Goal: Task Accomplishment & Management: Use online tool/utility

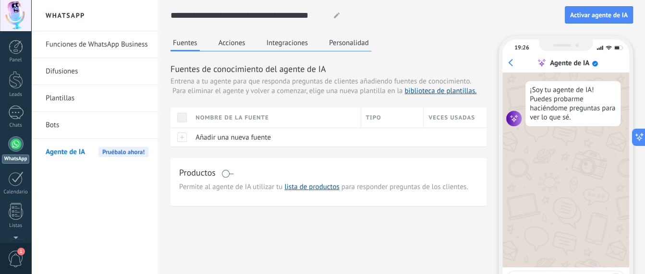
click at [92, 46] on link "Funciones de WhatsApp Business" at bounding box center [97, 44] width 103 height 27
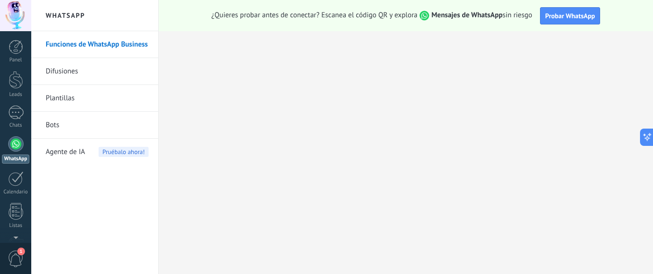
click at [69, 154] on span "Agente de IA" at bounding box center [65, 152] width 39 height 27
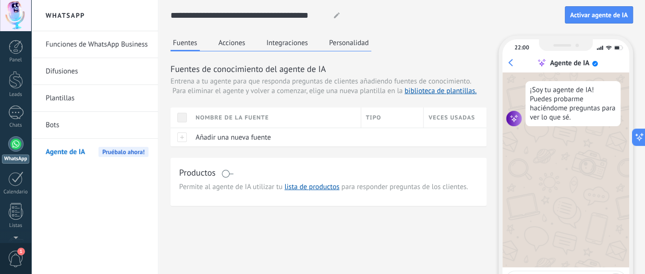
click at [107, 129] on link "Bots" at bounding box center [97, 125] width 103 height 27
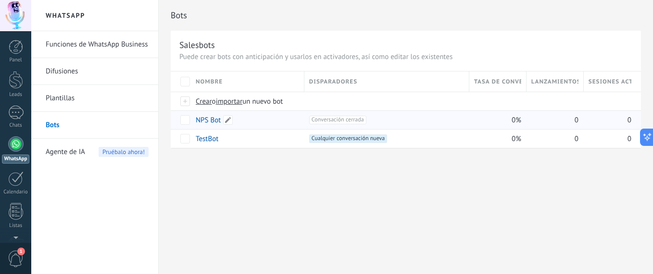
click at [206, 118] on link "NPS Bot" at bounding box center [208, 120] width 25 height 9
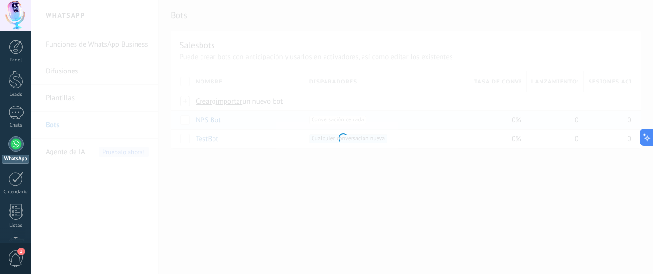
type input "*******"
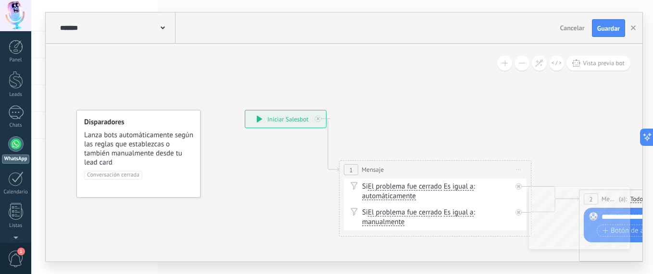
drag, startPoint x: 410, startPoint y: 129, endPoint x: 371, endPoint y: 98, distance: 49.9
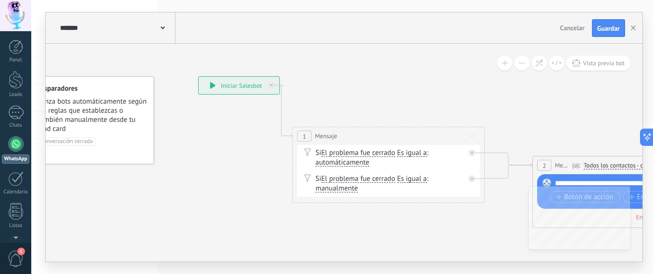
drag, startPoint x: 393, startPoint y: 118, endPoint x: 331, endPoint y: 162, distance: 75.9
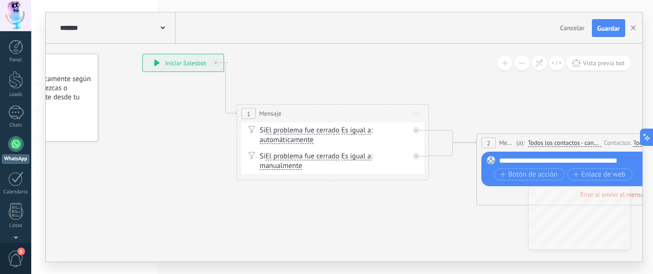
drag, startPoint x: 444, startPoint y: 186, endPoint x: 336, endPoint y: 183, distance: 107.7
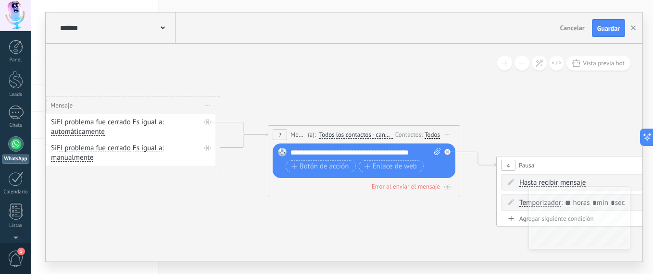
drag, startPoint x: 450, startPoint y: 211, endPoint x: 354, endPoint y: 206, distance: 96.3
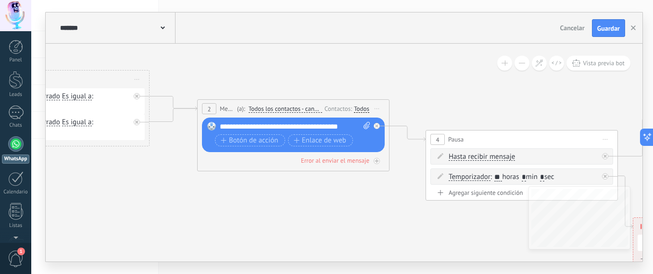
drag, startPoint x: 437, startPoint y: 228, endPoint x: 348, endPoint y: 199, distance: 93.9
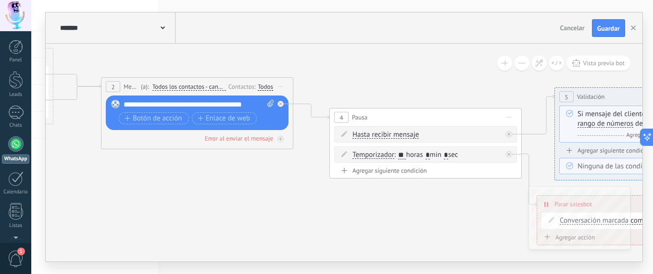
drag, startPoint x: 458, startPoint y: 228, endPoint x: 362, endPoint y: 206, distance: 98.6
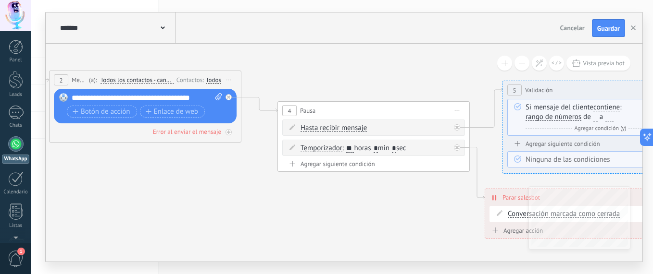
drag, startPoint x: 440, startPoint y: 210, endPoint x: 353, endPoint y: 206, distance: 87.5
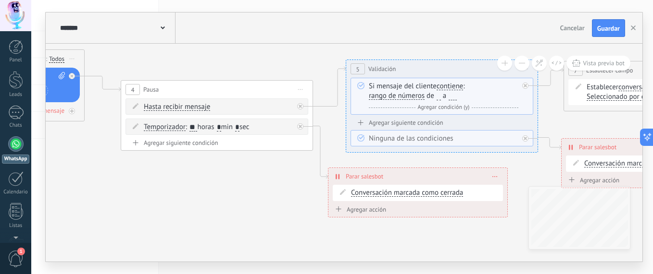
drag, startPoint x: 361, startPoint y: 218, endPoint x: 277, endPoint y: 196, distance: 86.8
click at [277, 196] on icon at bounding box center [590, 98] width 2545 height 738
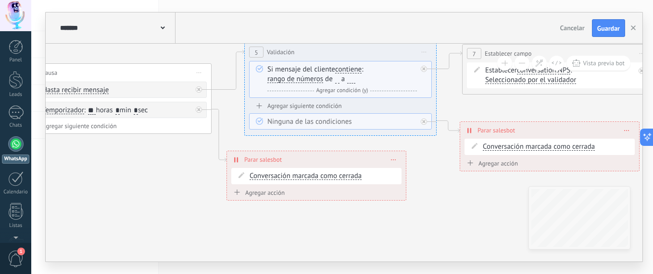
drag, startPoint x: 268, startPoint y: 203, endPoint x: 184, endPoint y: 190, distance: 84.6
click at [184, 190] on icon at bounding box center [489, 82] width 2545 height 738
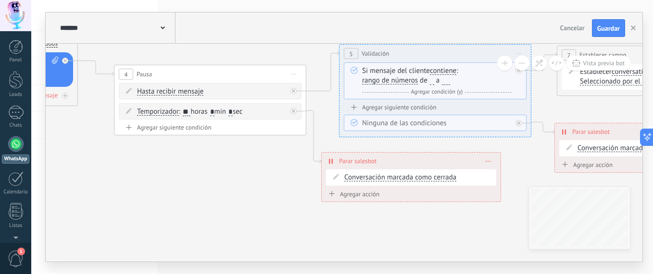
drag, startPoint x: 431, startPoint y: 233, endPoint x: 458, endPoint y: 225, distance: 28.0
click at [523, 235] on icon at bounding box center [583, 83] width 2545 height 738
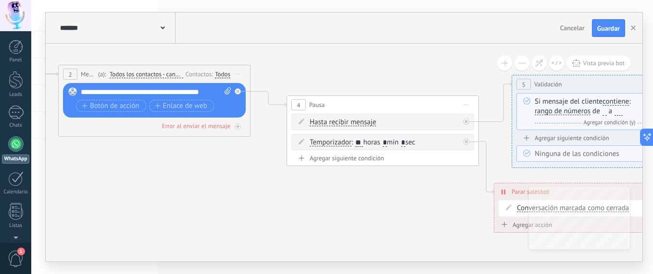
drag, startPoint x: 253, startPoint y: 186, endPoint x: 445, endPoint y: 225, distance: 195.1
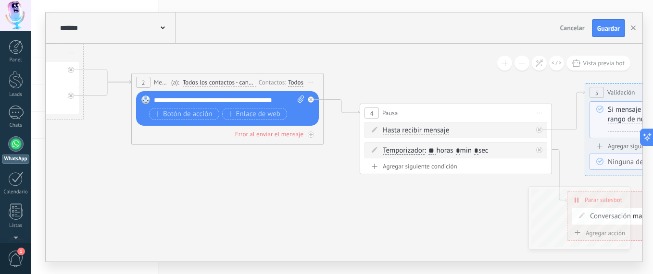
drag, startPoint x: 213, startPoint y: 186, endPoint x: 330, endPoint y: 186, distance: 116.3
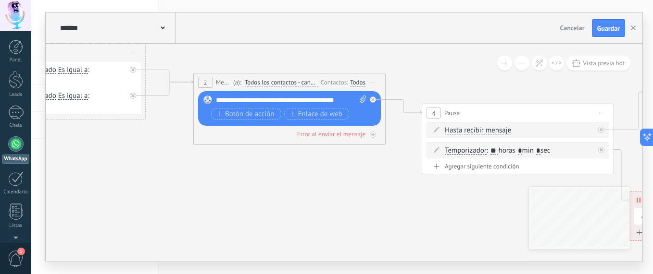
click at [567, 29] on span "Cancelar" at bounding box center [572, 28] width 25 height 9
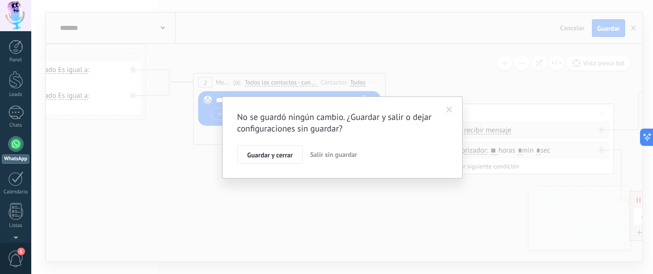
click at [329, 159] on button "Salir sin guardar" at bounding box center [333, 155] width 55 height 18
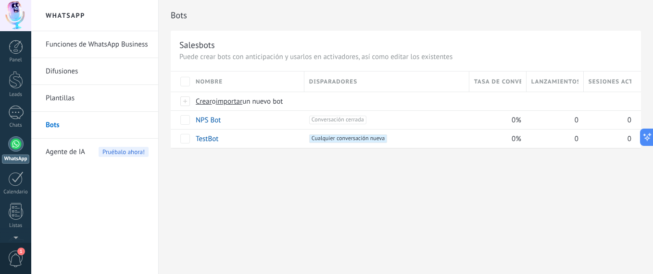
click at [57, 94] on link "Plantillas" at bounding box center [97, 98] width 103 height 27
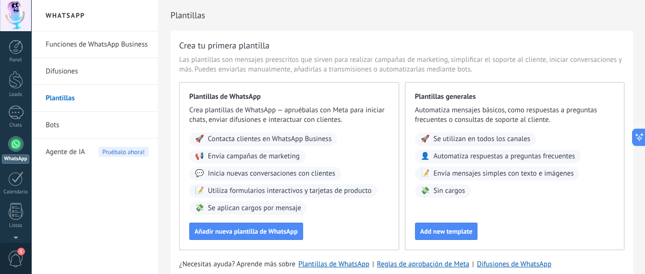
click at [77, 68] on link "Difusiones" at bounding box center [97, 71] width 103 height 27
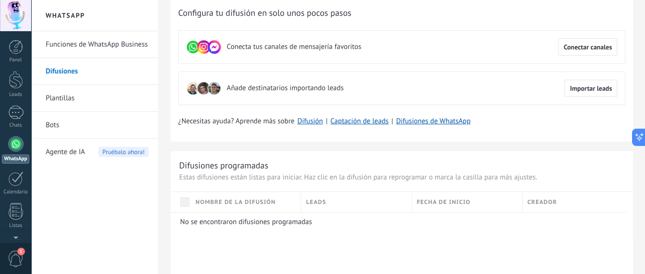
scroll to position [21, 0]
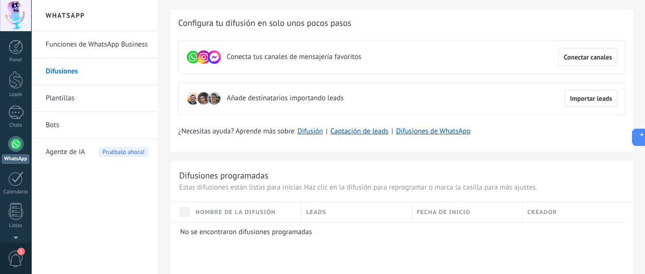
click at [111, 48] on link "Funciones de WhatsApp Business" at bounding box center [97, 44] width 103 height 27
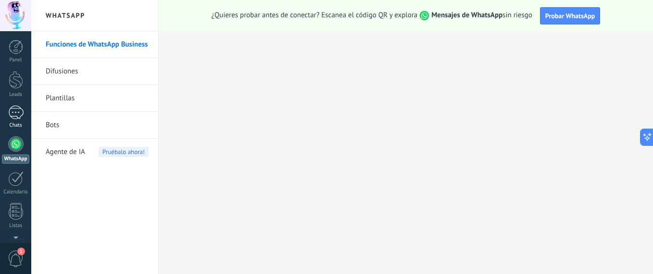
click at [10, 120] on link "Chats" at bounding box center [15, 117] width 31 height 23
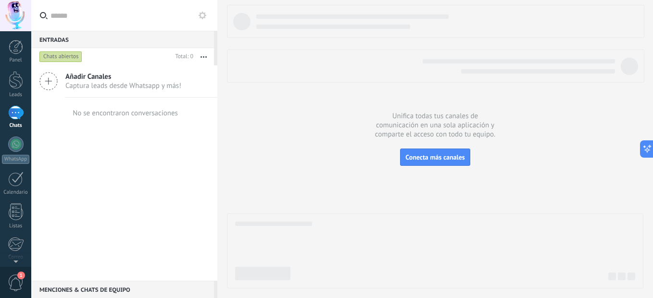
click at [96, 78] on span "Añadir Canales" at bounding box center [123, 76] width 116 height 9
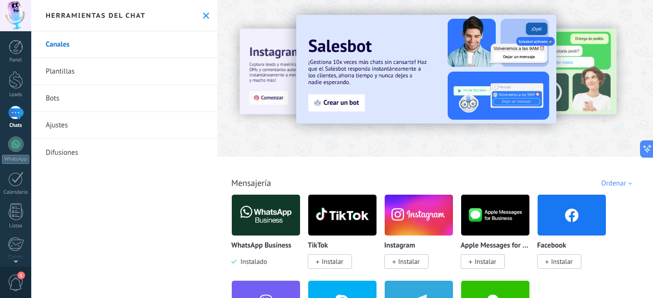
click at [204, 18] on icon at bounding box center [206, 15] width 6 height 6
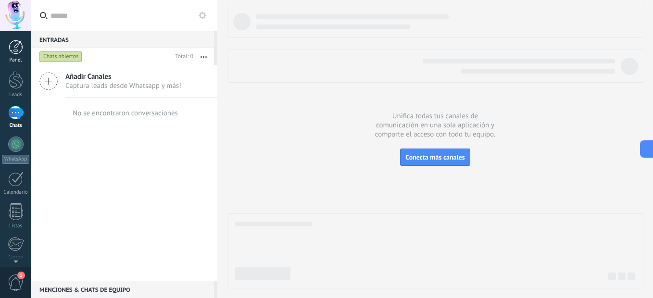
click at [19, 45] on div at bounding box center [16, 47] width 14 height 14
